Goal: Transaction & Acquisition: Purchase product/service

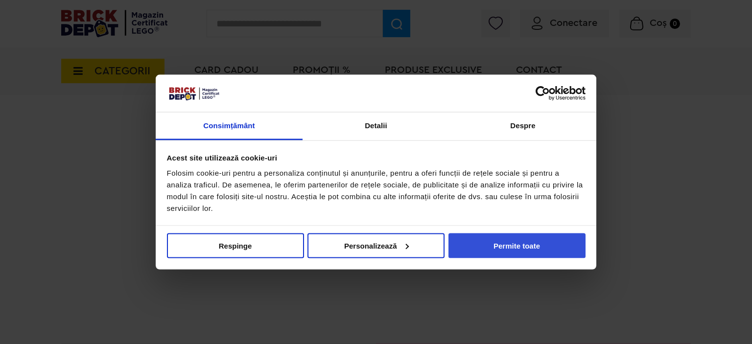
click at [493, 239] on button "Permite toate" at bounding box center [516, 245] width 137 height 25
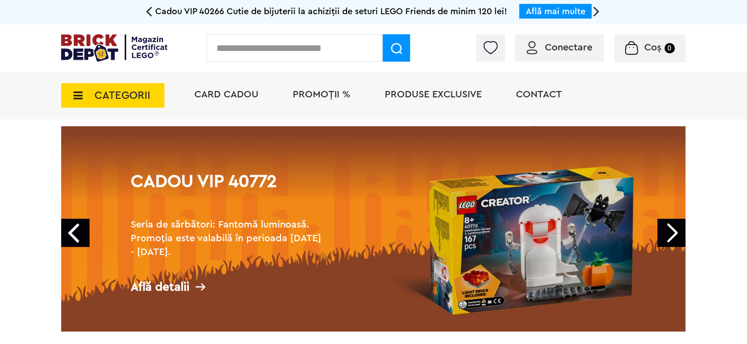
click at [566, 45] on span "Conectare" at bounding box center [568, 48] width 47 height 10
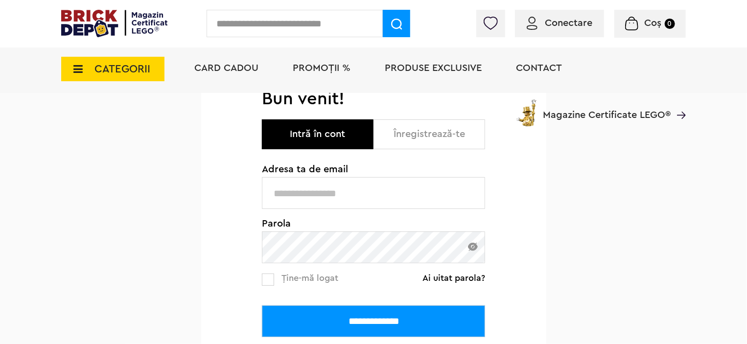
scroll to position [98, 0]
click at [370, 180] on input "text" at bounding box center [373, 193] width 223 height 32
type input "**********"
click at [382, 324] on input "**********" at bounding box center [373, 321] width 223 height 32
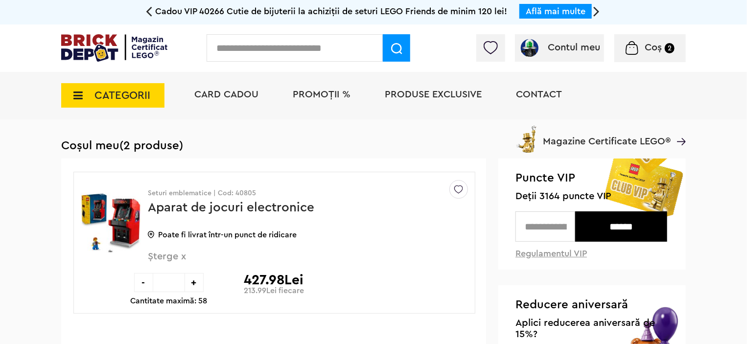
click at [378, 139] on h1 "Coșul meu (2 produse)" at bounding box center [373, 146] width 624 height 14
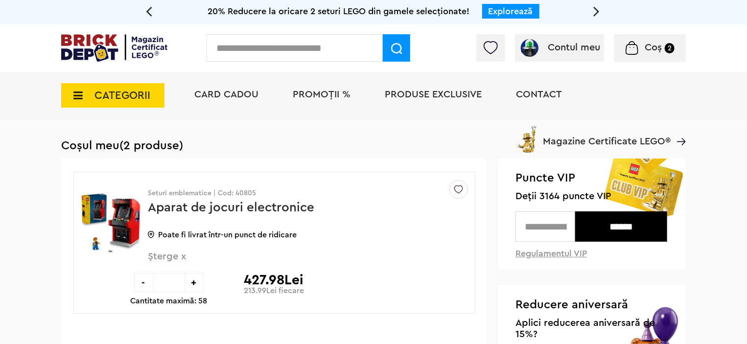
click at [322, 96] on span "PROMOȚII %" at bounding box center [322, 95] width 58 height 10
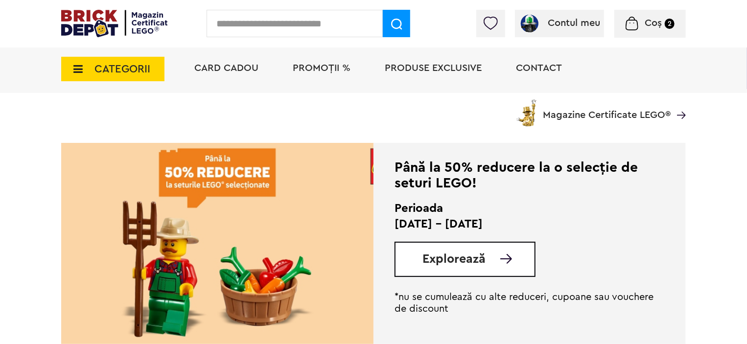
scroll to position [196, 0]
click at [462, 259] on span "Explorează" at bounding box center [453, 258] width 63 height 12
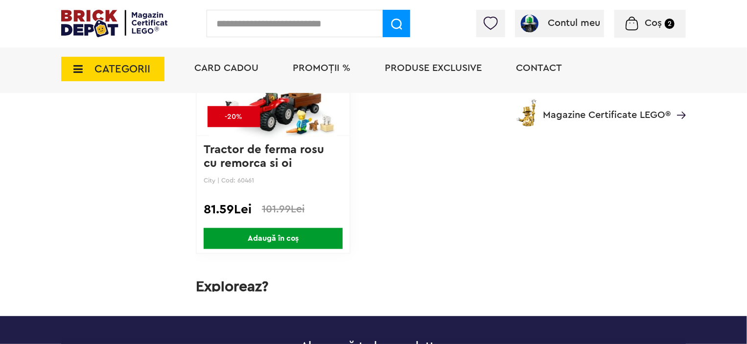
scroll to position [4026, 0]
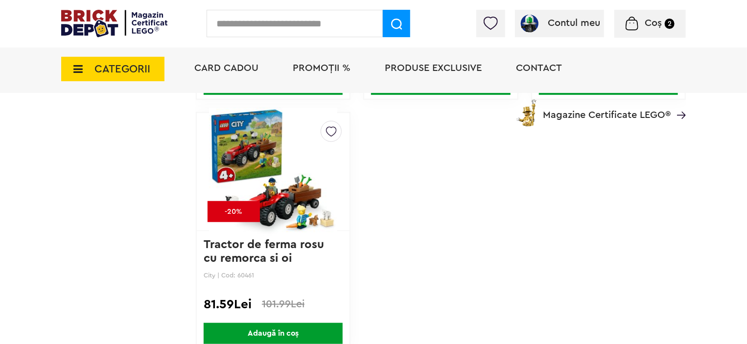
click at [319, 64] on span "PROMOȚII %" at bounding box center [322, 68] width 58 height 10
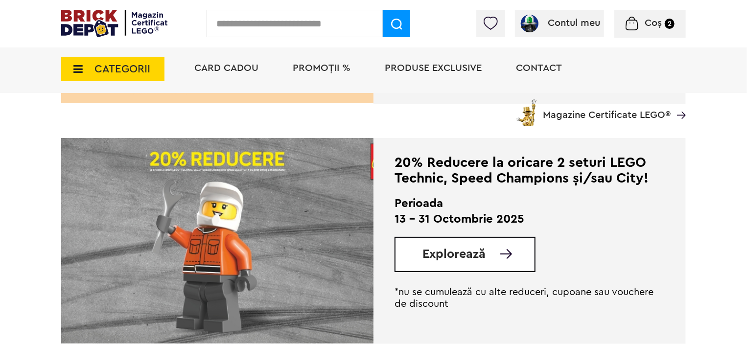
scroll to position [489, 0]
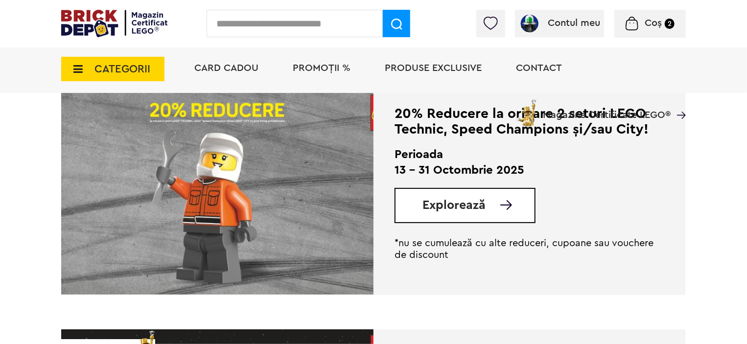
click at [446, 208] on span "Explorează" at bounding box center [453, 205] width 63 height 12
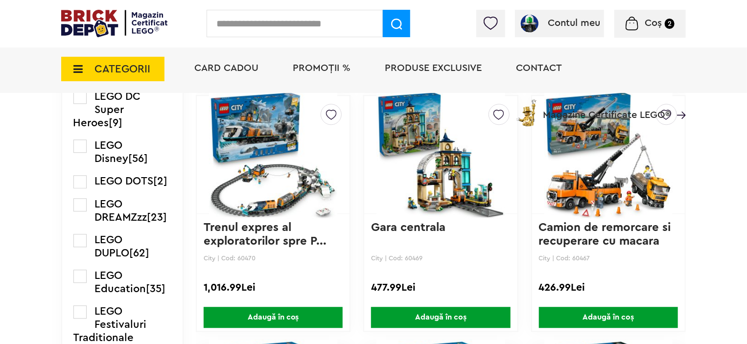
scroll to position [1101, 0]
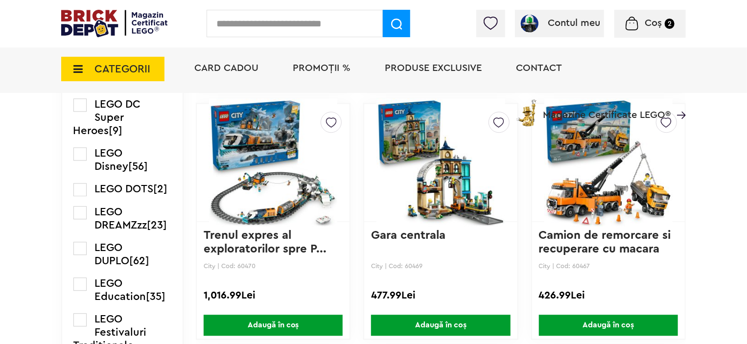
click at [650, 21] on span "Coș" at bounding box center [652, 23] width 17 height 10
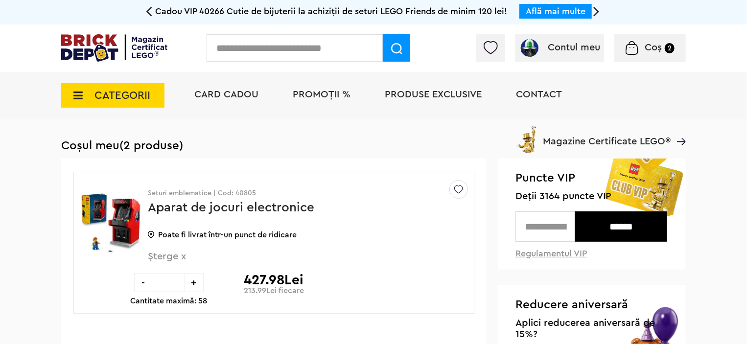
click at [82, 99] on icon at bounding box center [75, 95] width 15 height 11
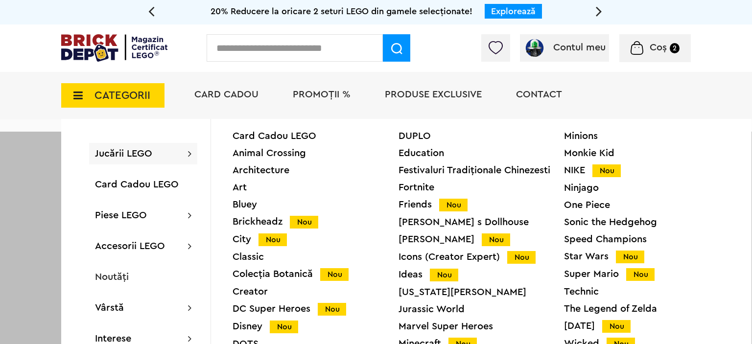
click at [716, 285] on div "Minions Monkie Kid NIKE Nou Ninjago One Piece Sonic the Hedgehog Speed Champion…" at bounding box center [647, 254] width 166 height 247
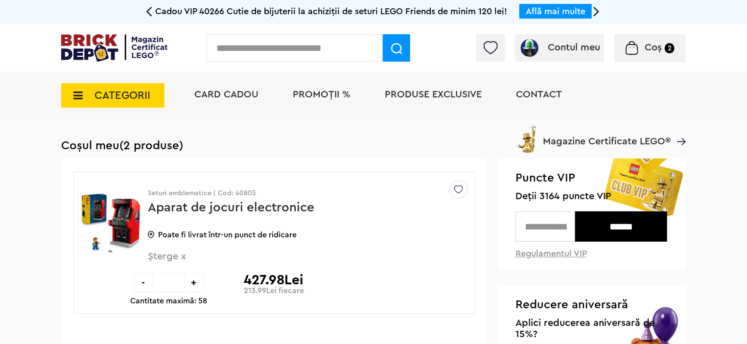
click at [73, 92] on icon at bounding box center [75, 95] width 15 height 11
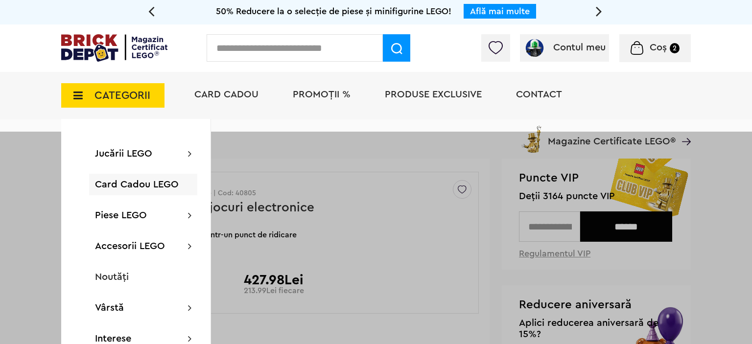
click at [746, 86] on div "CATEGORII Jucării LEGO Card Cadou LEGO Animal Crossing Architecture Art Bluey B…" at bounding box center [376, 95] width 752 height 47
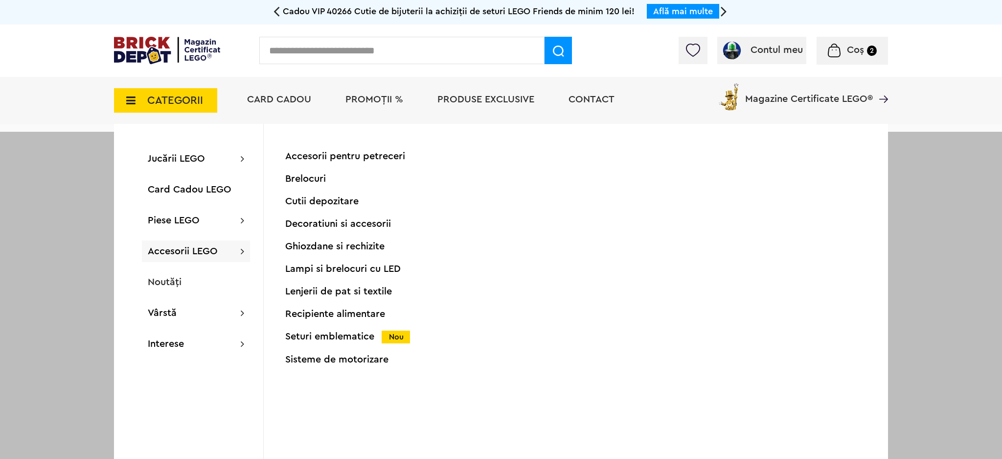
click at [341, 335] on div "Seturi emblematice Nou" at bounding box center [382, 336] width 194 height 10
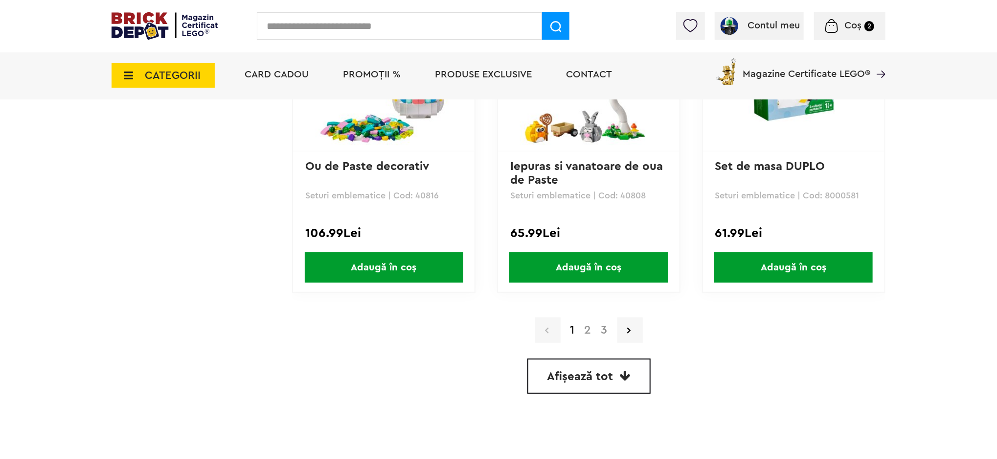
scroll to position [2740, 0]
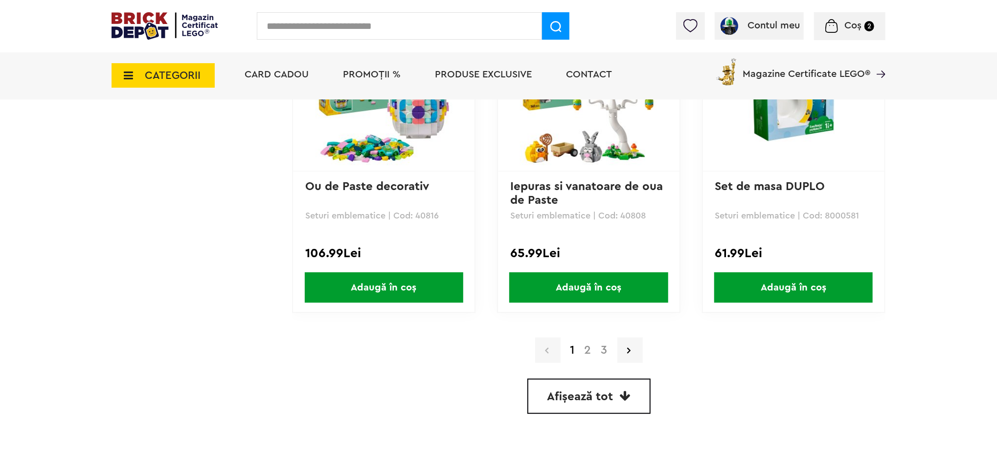
click at [593, 344] on link "2" at bounding box center [588, 350] width 17 height 12
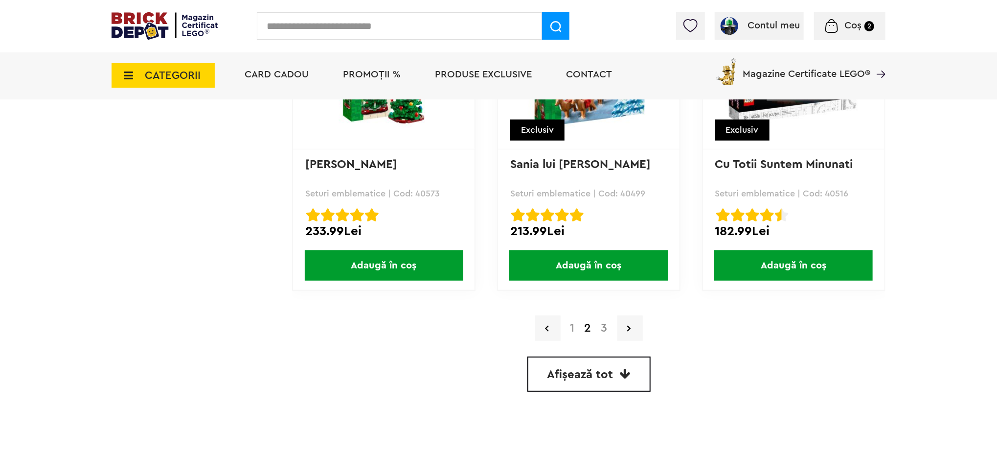
scroll to position [2765, 0]
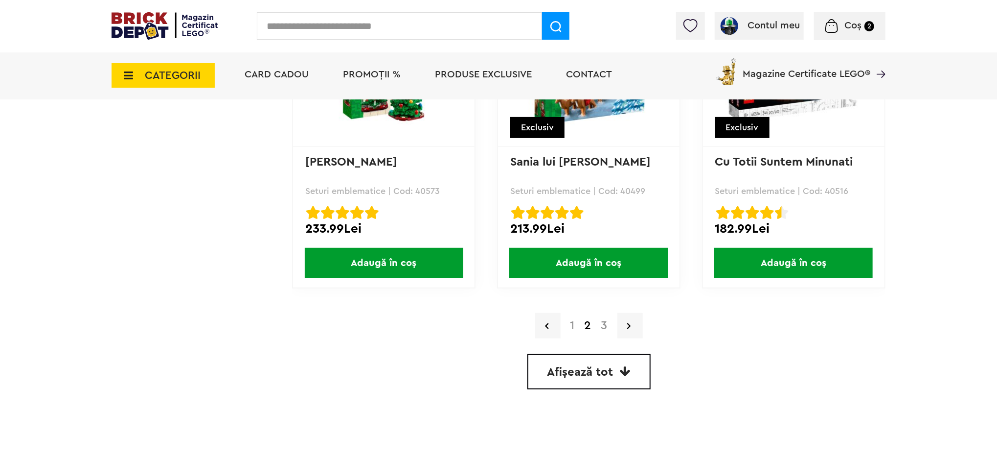
click at [604, 320] on link "3" at bounding box center [605, 326] width 16 height 12
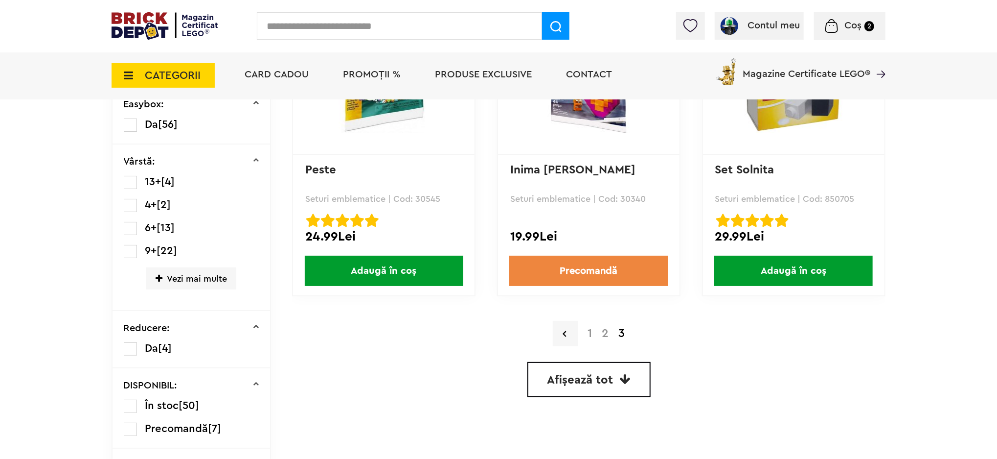
scroll to position [261, 0]
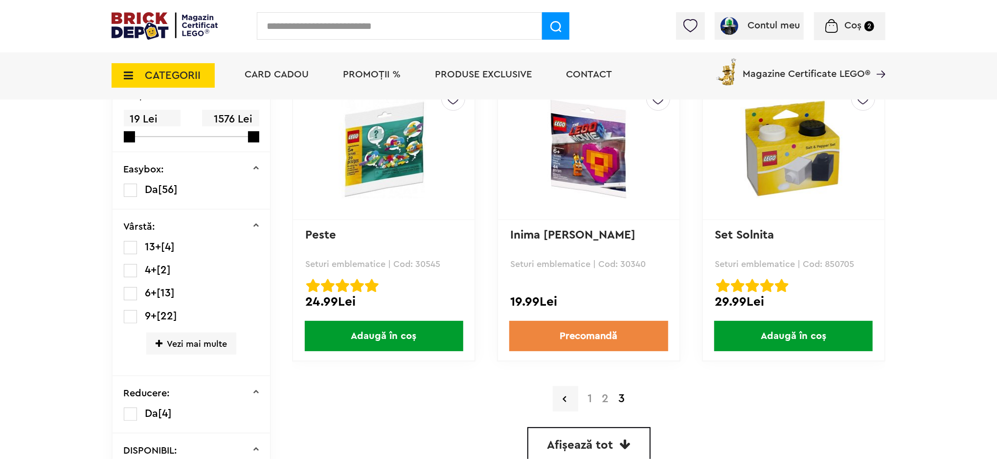
click at [606, 397] on link "2" at bounding box center [605, 398] width 17 height 12
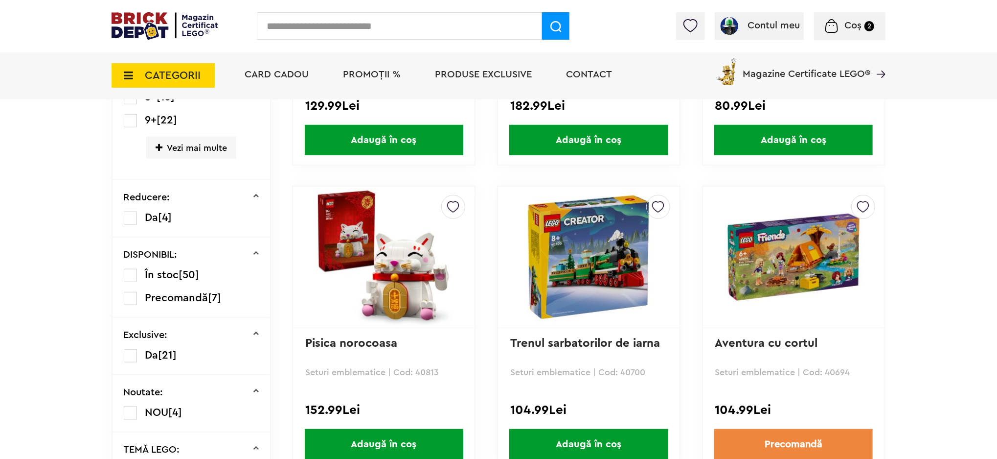
scroll to position [522, 0]
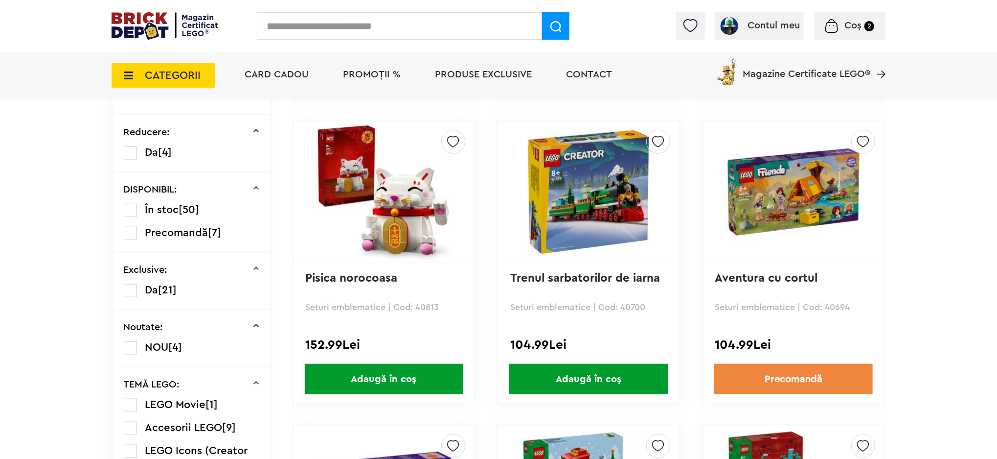
click at [552, 277] on link "Trenul sarbatorilor de iarna" at bounding box center [585, 278] width 150 height 12
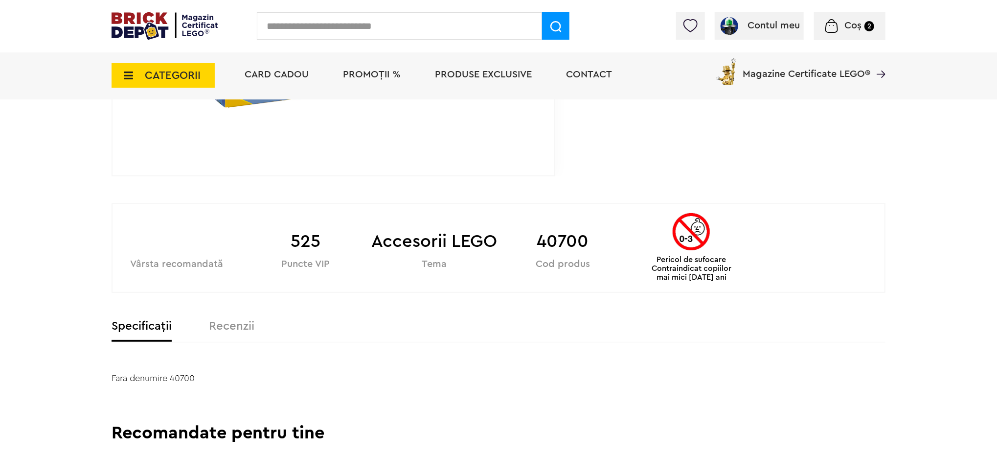
scroll to position [391, 0]
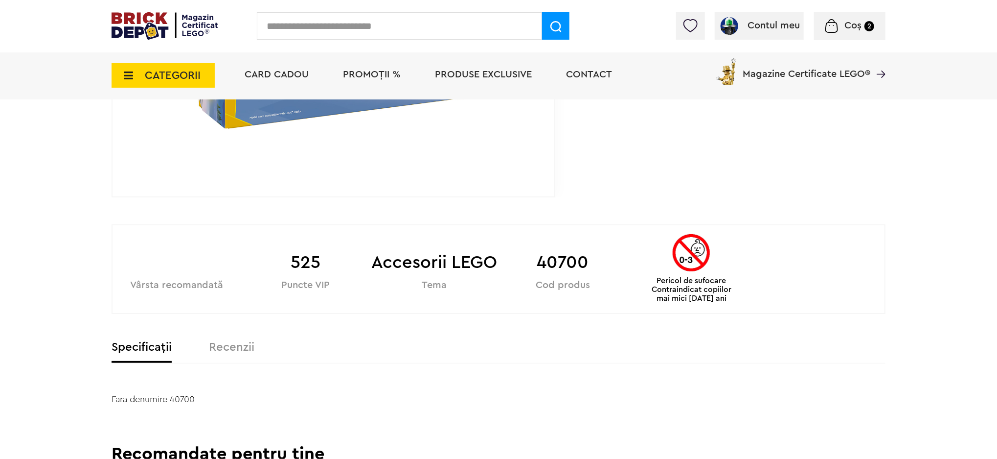
click at [149, 345] on label "Specificații" at bounding box center [142, 347] width 60 height 12
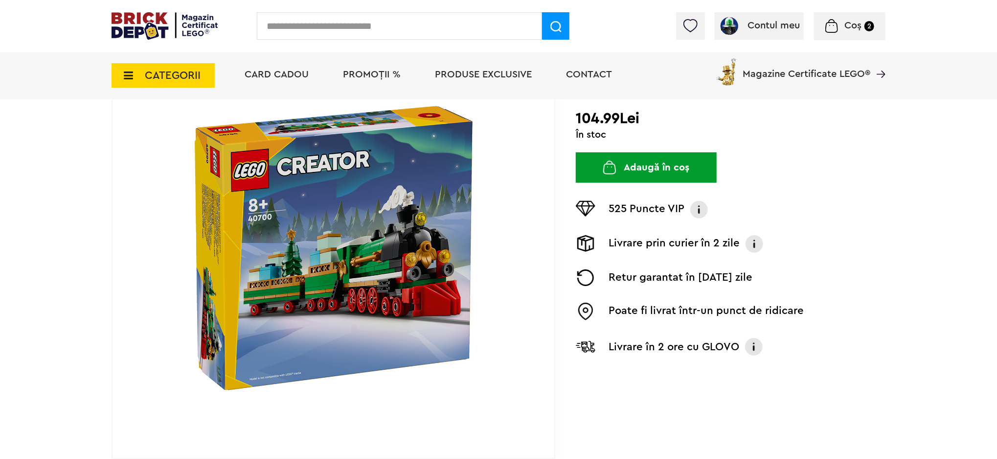
scroll to position [65, 0]
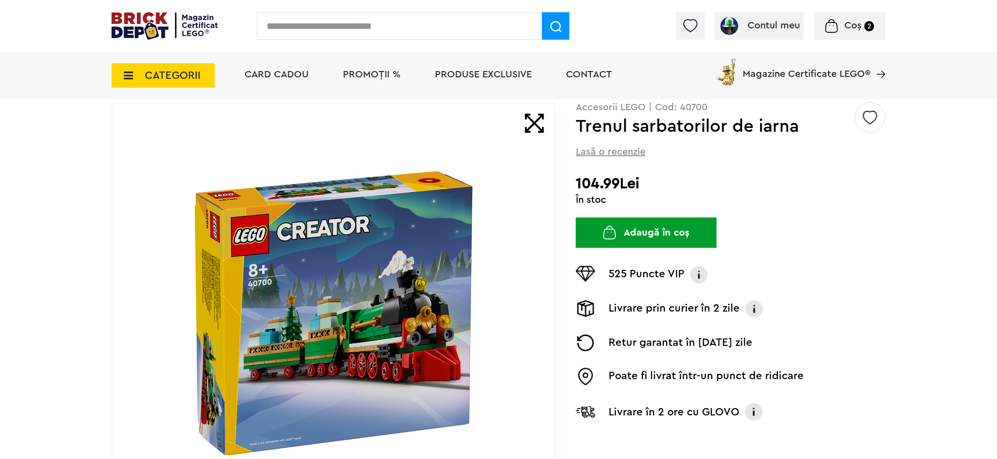
click at [273, 326] on img at bounding box center [333, 312] width 315 height 315
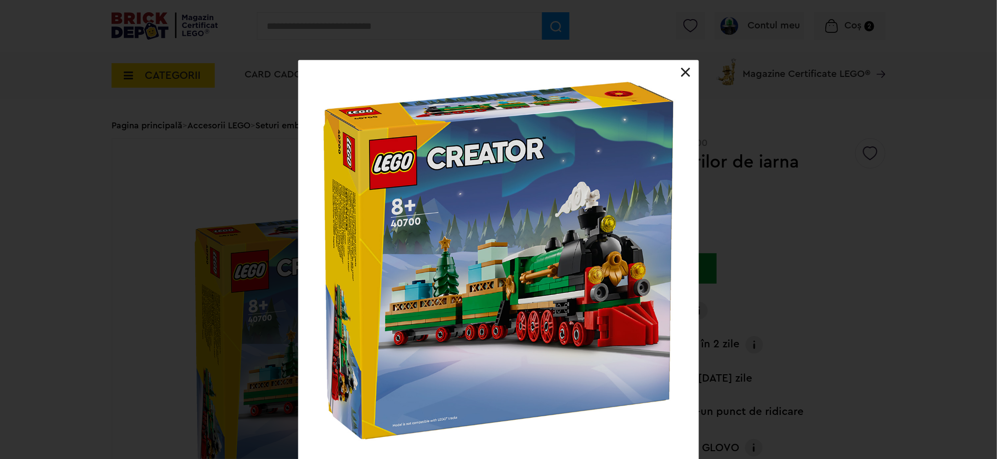
scroll to position [0, 0]
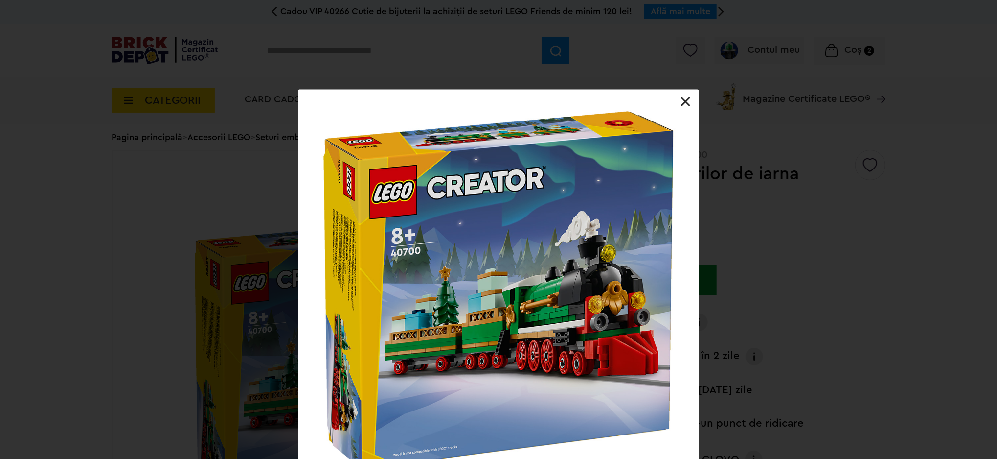
click at [680, 105] on div at bounding box center [499, 290] width 400 height 400
click at [684, 100] on link at bounding box center [686, 102] width 10 height 10
